Goal: Use online tool/utility

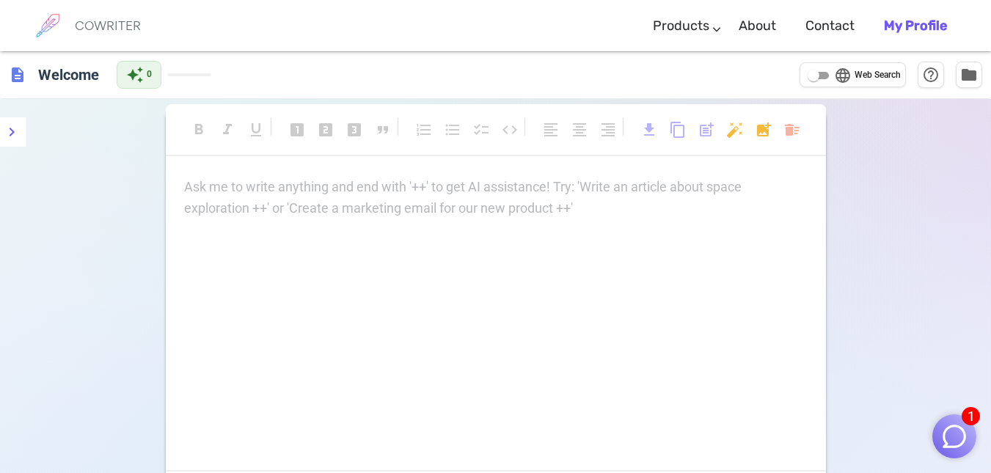
click at [303, 181] on p "Ask me to write anything and end with '++' to get AI assistance! Try: 'Write an…" at bounding box center [496, 187] width 624 height 21
click at [224, 185] on p "Ask me to write anything and end with '++' to get AI assistance! Try: 'Write an…" at bounding box center [496, 187] width 624 height 21
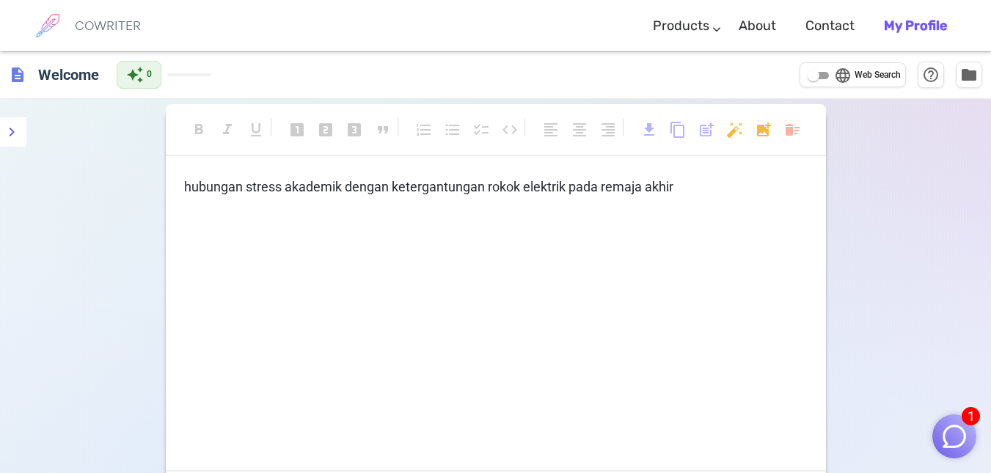
click at [918, 177] on div "format_bold format_italic format_underlined looks_one looks_two looks_3 format_…" at bounding box center [495, 352] width 991 height 506
click at [9, 132] on icon "menu" at bounding box center [12, 132] width 18 height 18
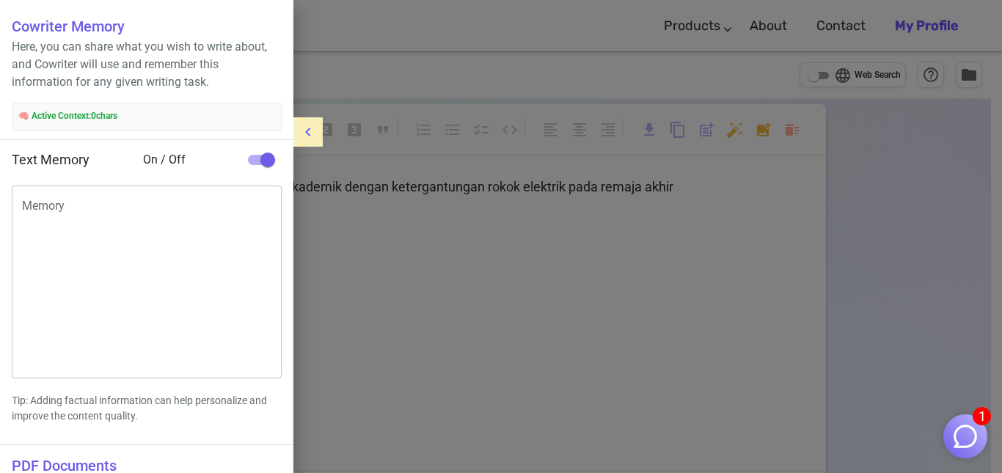
click at [818, 163] on div at bounding box center [501, 236] width 1002 height 473
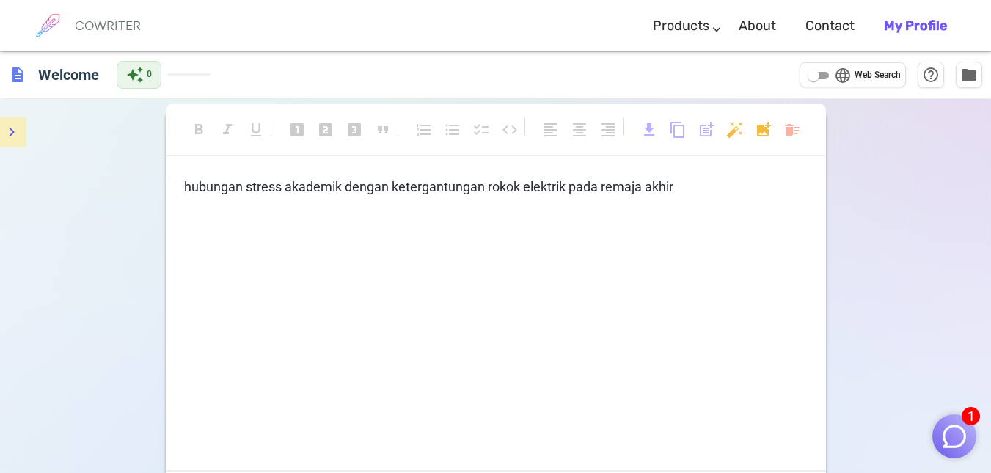
click at [712, 186] on p "hubungan stress akademik dengan ketergantungan rokok elektrik pada remaja akhir" at bounding box center [496, 187] width 624 height 21
click at [932, 430] on div "format_bold format_italic format_underlined looks_one looks_two looks_3 format_…" at bounding box center [495, 352] width 991 height 506
click at [939, 429] on button "1" at bounding box center [955, 437] width 44 height 44
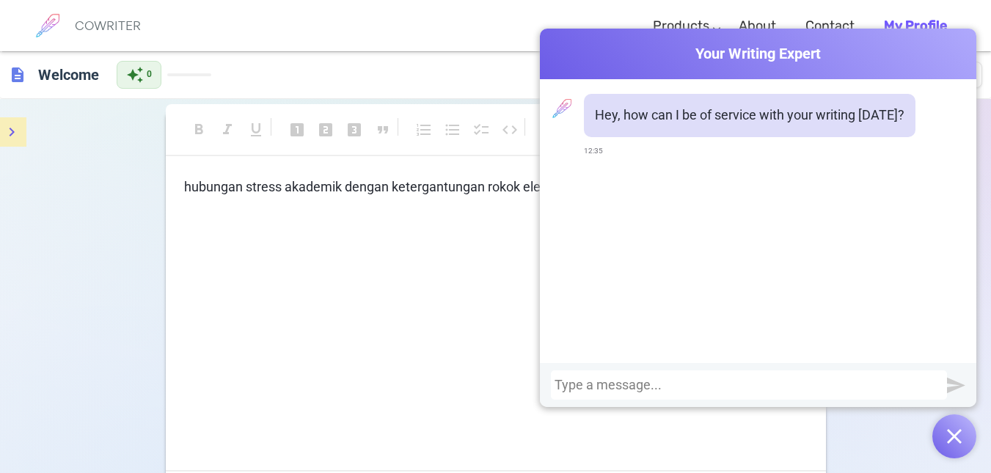
click at [434, 338] on div "hubungan stress akademik dengan ketergantungan rokok elektrik pada remaja akhir…" at bounding box center [496, 324] width 660 height 294
click at [965, 437] on button "button" at bounding box center [955, 437] width 44 height 44
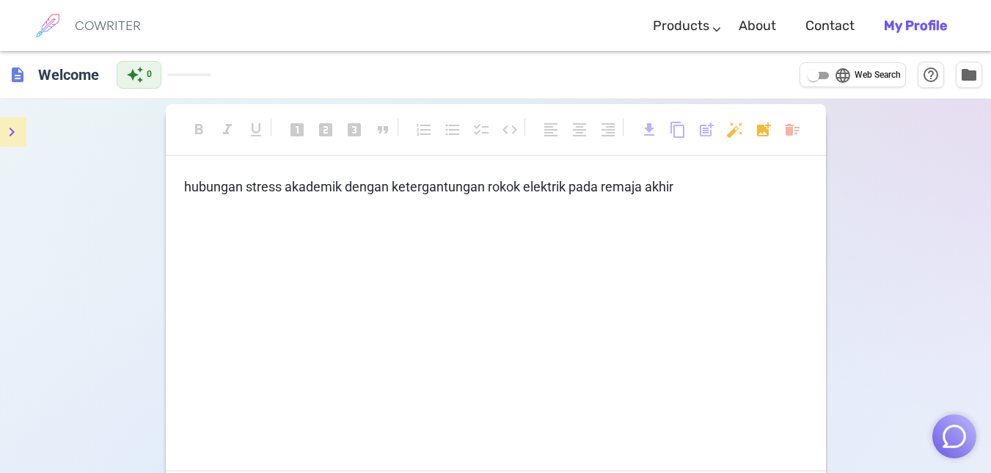
click at [736, 178] on p "hubungan stress akademik dengan ketergantungan rokok elektrik pada remaja akhir" at bounding box center [496, 187] width 624 height 21
drag, startPoint x: 200, startPoint y: 80, endPoint x: 113, endPoint y: 107, distance: 90.8
click at [146, 157] on div "description Welcome auto_awesome 0 language Web Search help_outline folder form…" at bounding box center [495, 327] width 991 height 553
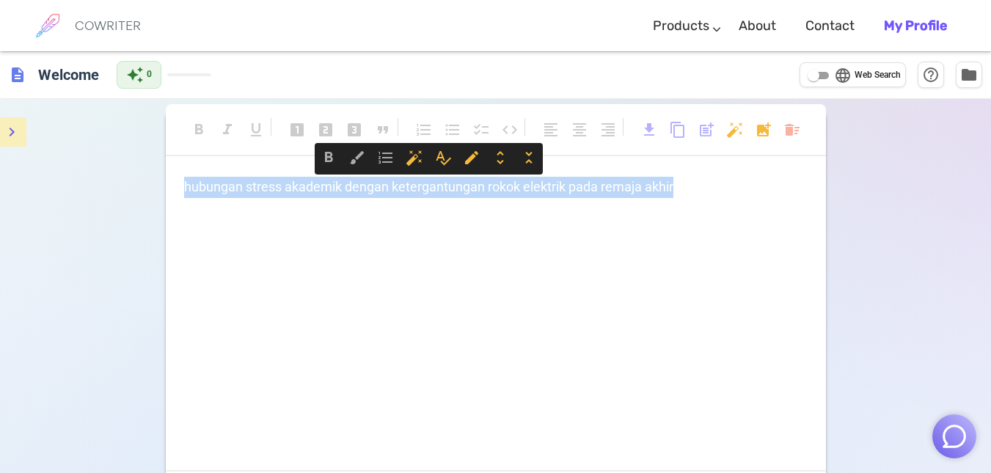
drag, startPoint x: 674, startPoint y: 187, endPoint x: 183, endPoint y: 193, distance: 490.2
click at [184, 193] on span "hubungan stress akademik dengan ketergantungan rokok elektrik pada remaja akhir" at bounding box center [428, 186] width 489 height 15
copy span "hubungan stress akademik dengan ketergantungan rokok elektrik pada remaja akhir"
